Goal: Task Accomplishment & Management: Manage account settings

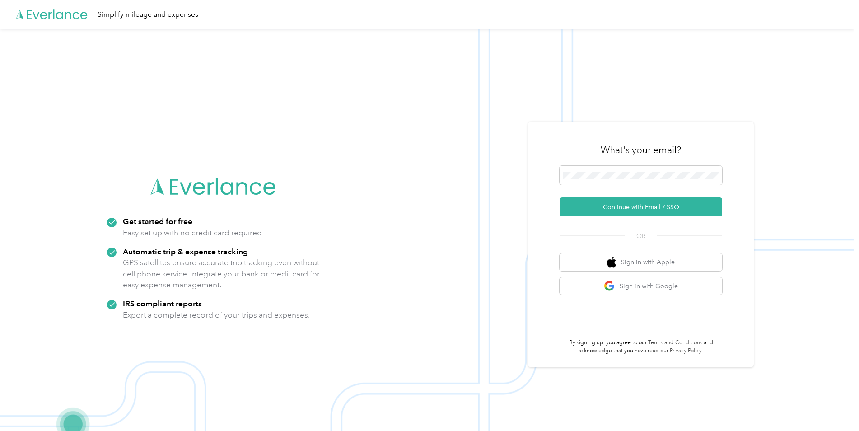
click at [626, 163] on div "What's your email?" at bounding box center [641, 150] width 163 height 32
click at [626, 169] on span at bounding box center [641, 175] width 163 height 19
click at [615, 204] on button "Continue with Email / SSO" at bounding box center [641, 206] width 163 height 19
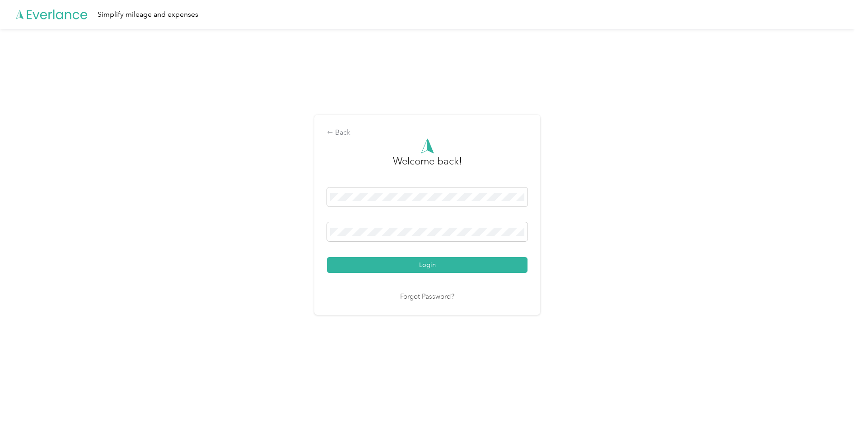
click at [436, 270] on button "Login" at bounding box center [427, 265] width 201 height 16
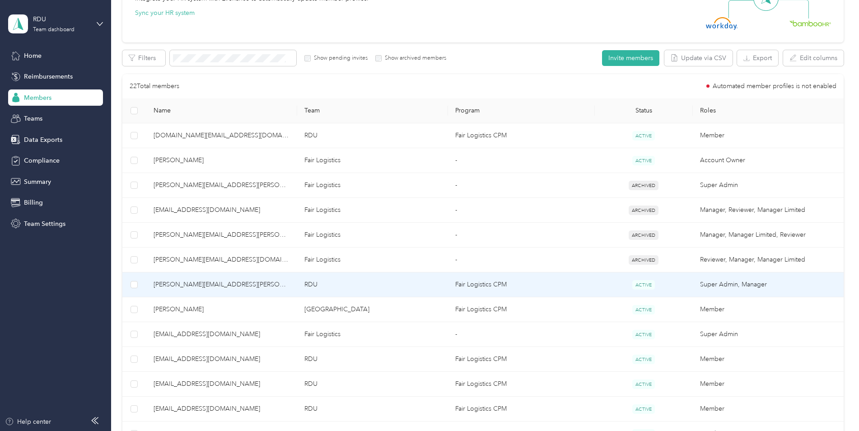
scroll to position [136, 0]
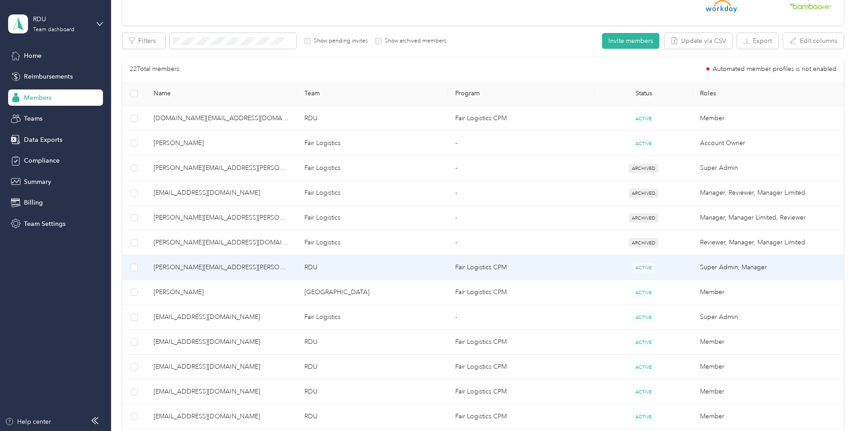
click at [255, 264] on span "[PERSON_NAME][EMAIL_ADDRESS][PERSON_NAME][DOMAIN_NAME] (You)" at bounding box center [222, 267] width 136 height 10
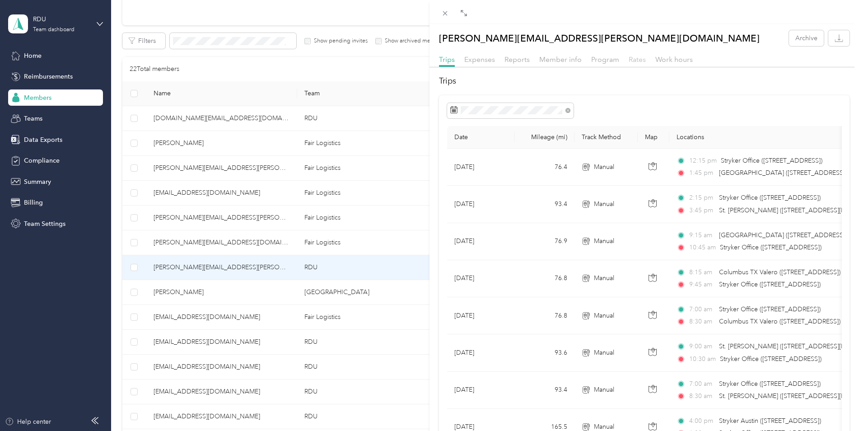
click at [637, 59] on span "Rates" at bounding box center [637, 59] width 17 height 9
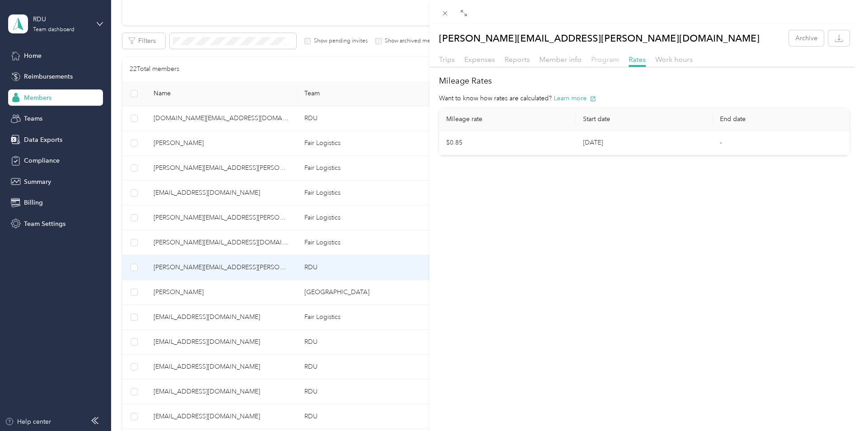
click at [597, 58] on span "Program" at bounding box center [605, 59] width 28 height 9
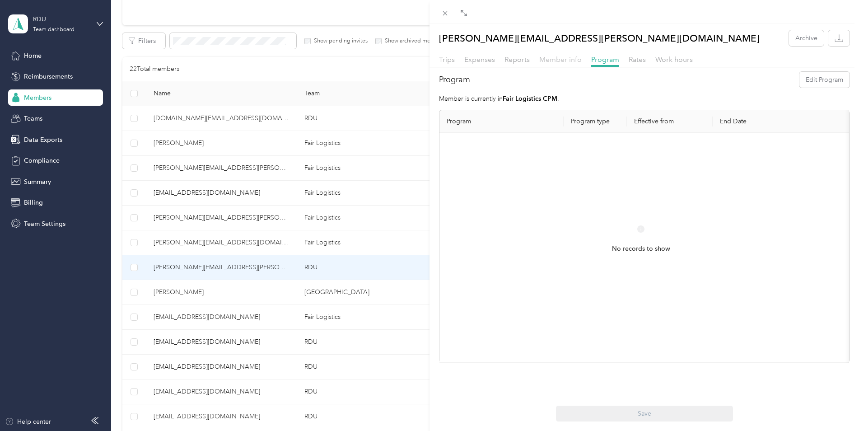
click at [563, 61] on span "Member info" at bounding box center [560, 59] width 42 height 9
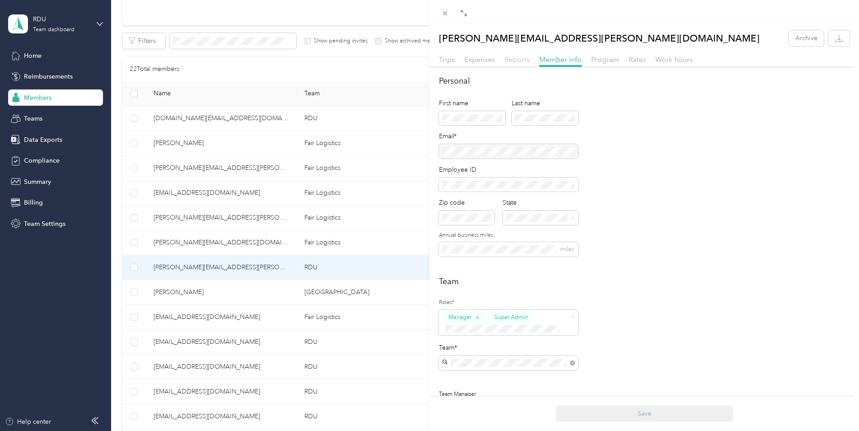
click at [509, 61] on span "Reports" at bounding box center [517, 59] width 25 height 9
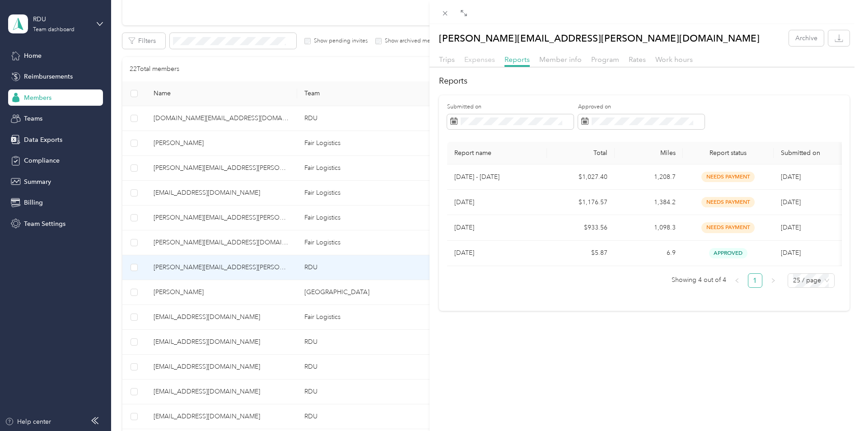
click at [491, 60] on span "Expenses" at bounding box center [479, 59] width 31 height 9
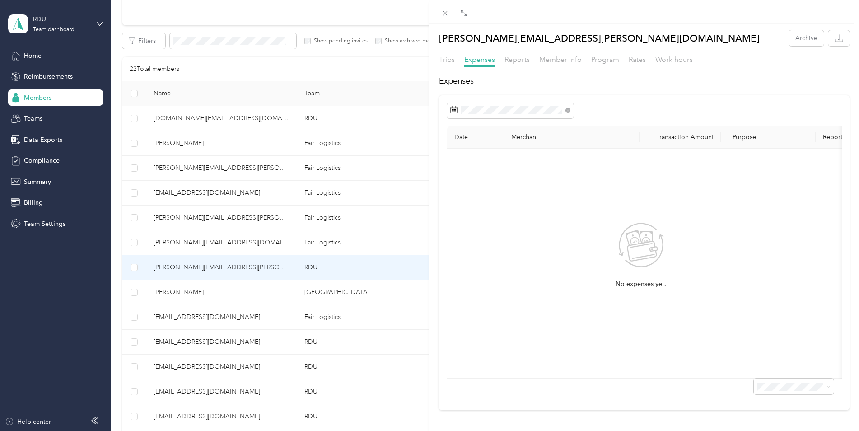
click at [458, 59] on div "Trips Expenses Reports Member info Program Rates Work hours" at bounding box center [645, 60] width 430 height 13
click at [451, 58] on span "Trips" at bounding box center [447, 59] width 16 height 9
